Goal: Task Accomplishment & Management: Manage account settings

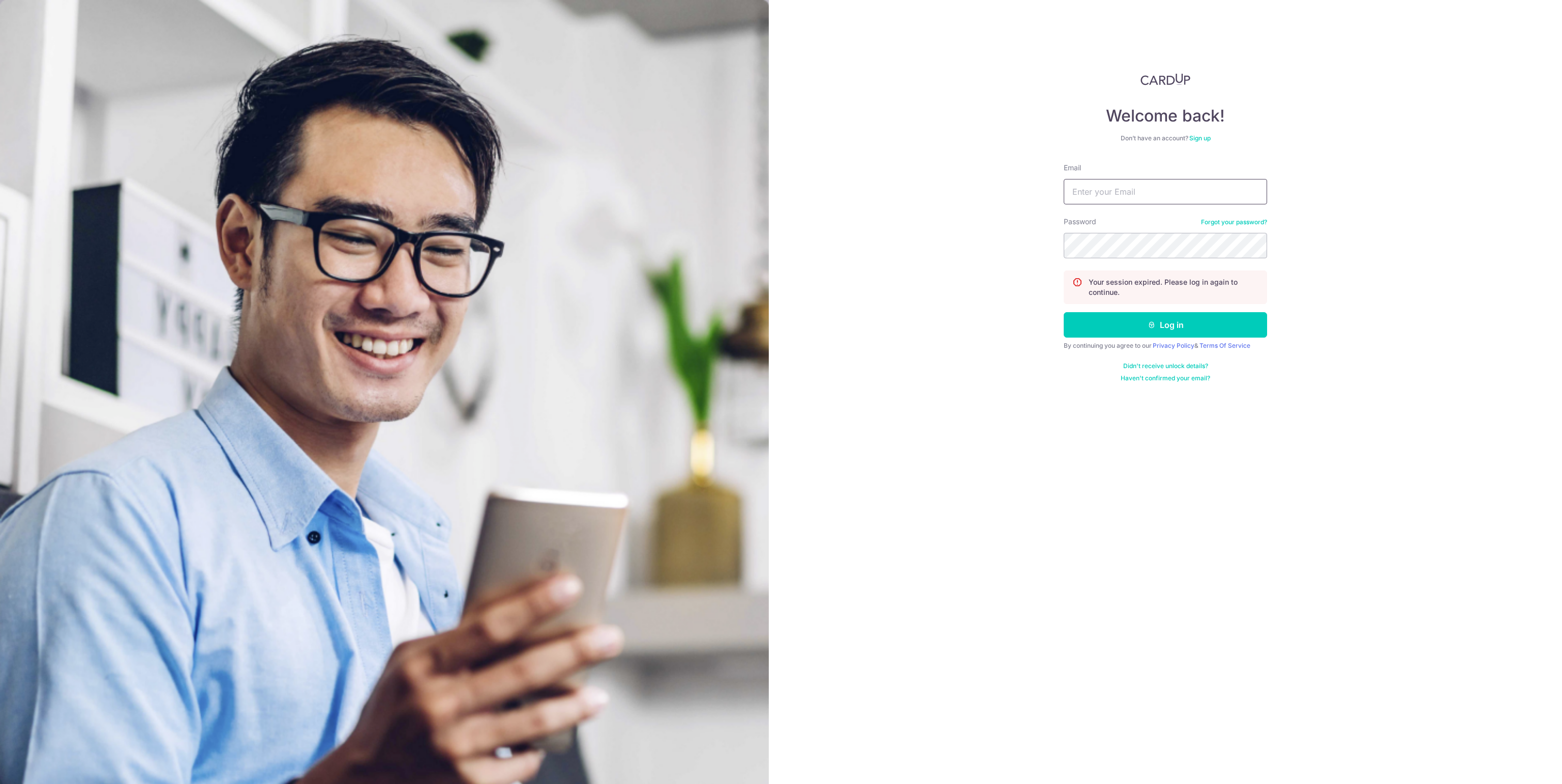
click at [1122, 193] on input "Email" at bounding box center [1165, 191] width 203 height 26
type input "[EMAIL_ADDRESS][DOMAIN_NAME]"
click at [1064, 312] on button "Log in" at bounding box center [1165, 324] width 203 height 26
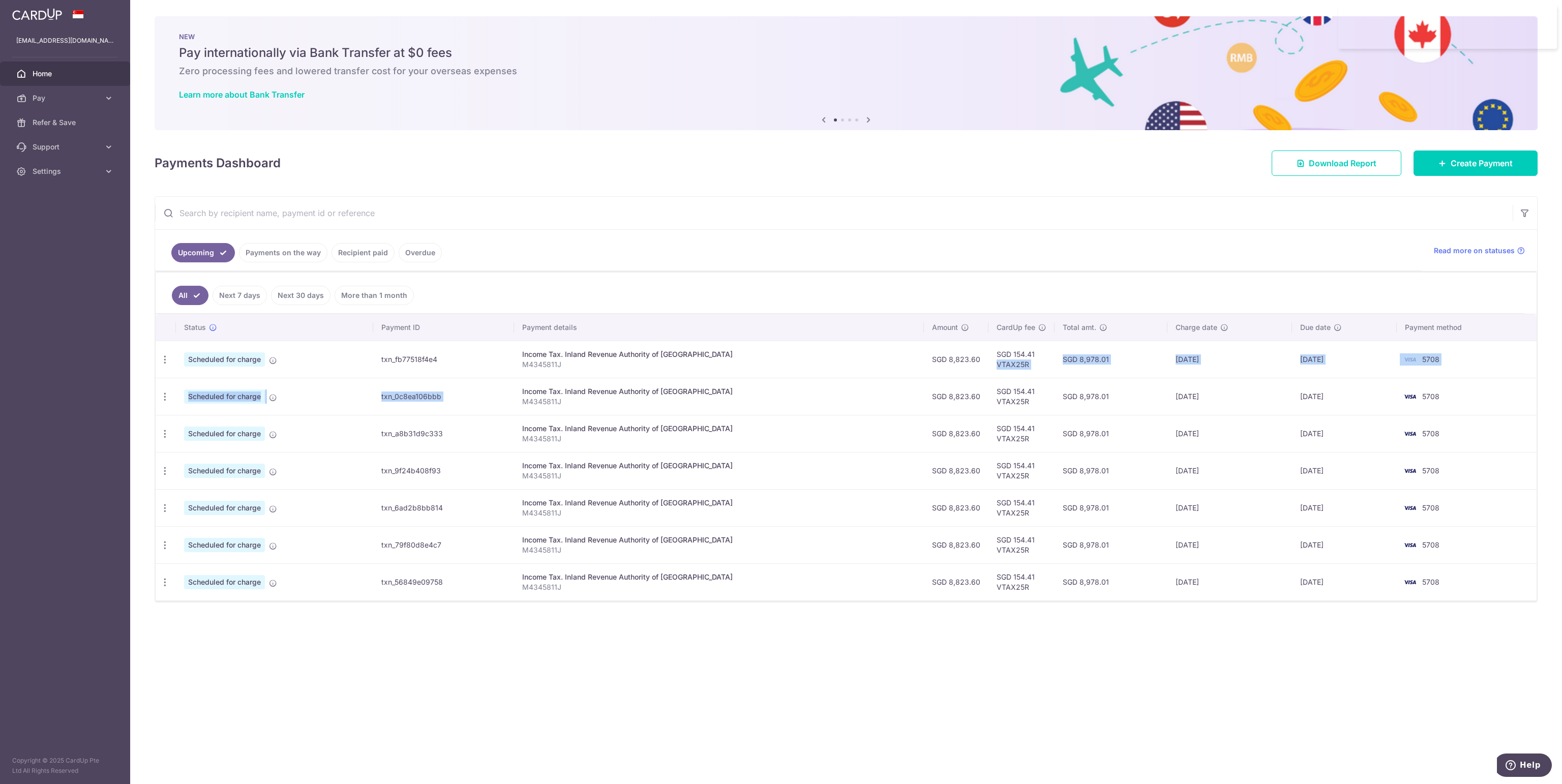
drag, startPoint x: 972, startPoint y: 360, endPoint x: 820, endPoint y: 378, distance: 153.1
click at [820, 378] on tbody "Update payment Cancel payment Scheduled for charge txn_fb77518f4e4 Income Tax. …" at bounding box center [846, 470] width 1381 height 259
click at [822, 372] on td "Income Tax. Inland Revenue Authority of Singapore M4345811J" at bounding box center [718, 359] width 410 height 37
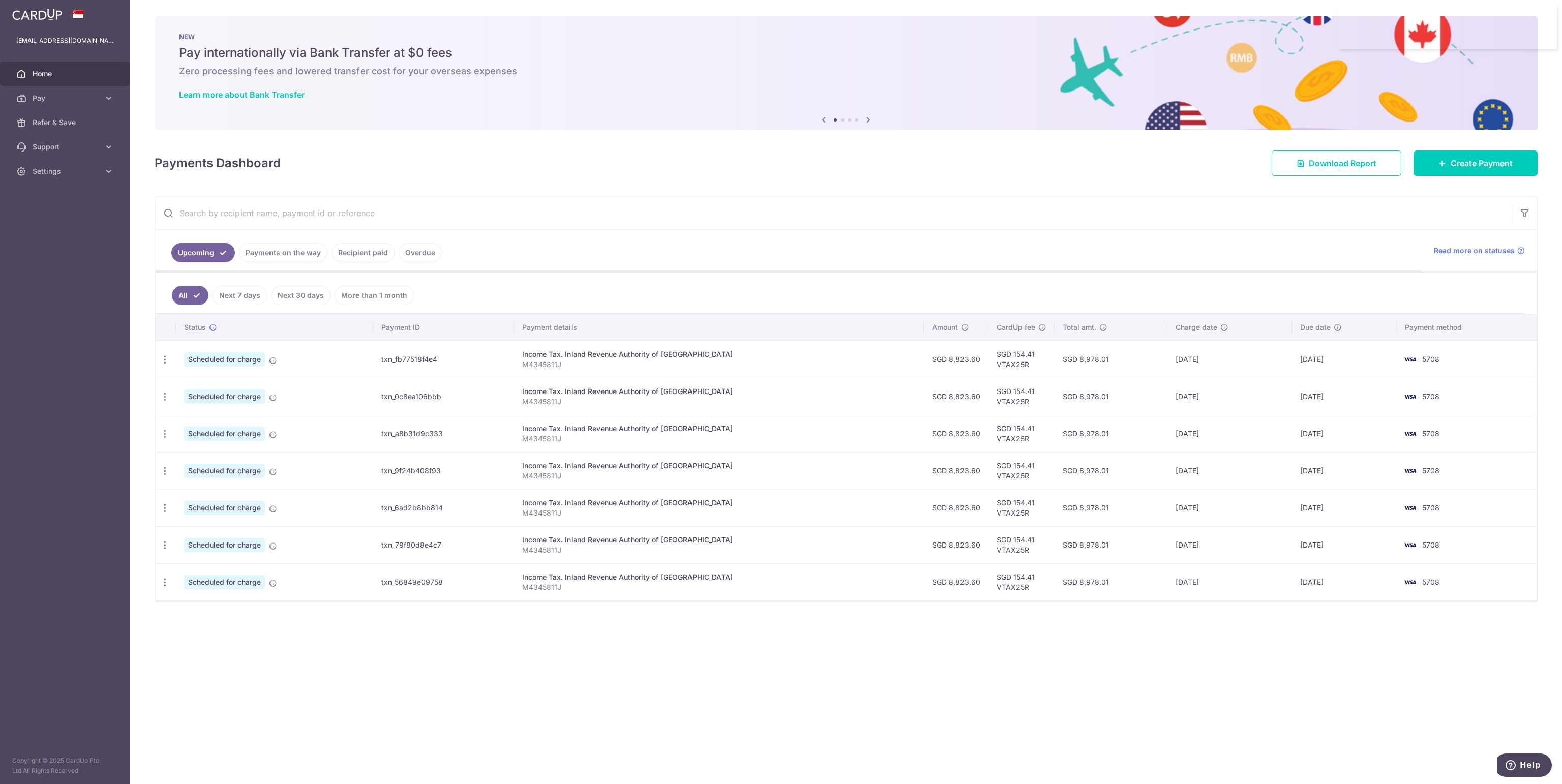
click at [835, 281] on ul "All Next 7 days Next 30 days More than 1 month" at bounding box center [840, 293] width 1369 height 41
